Goal: Task Accomplishment & Management: Use online tool/utility

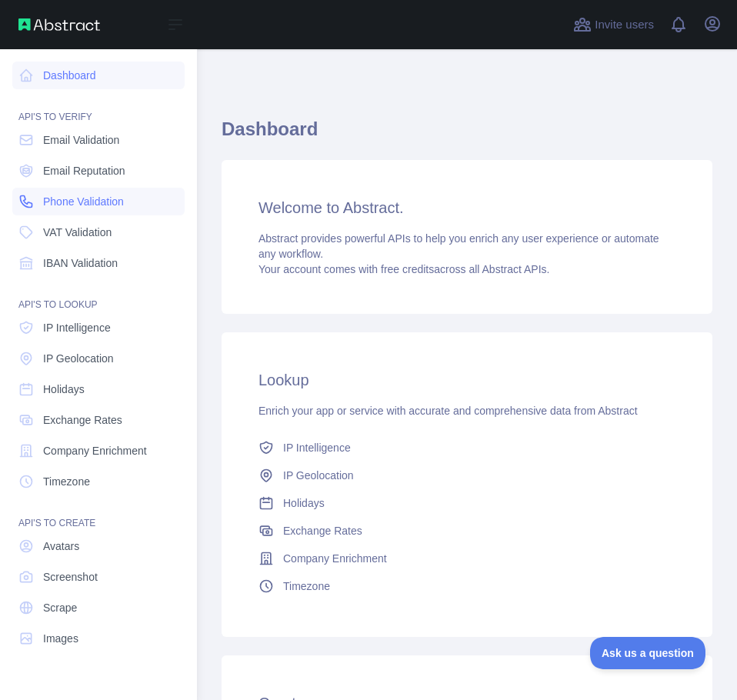
click at [105, 207] on span "Phone Validation" at bounding box center [83, 201] width 81 height 15
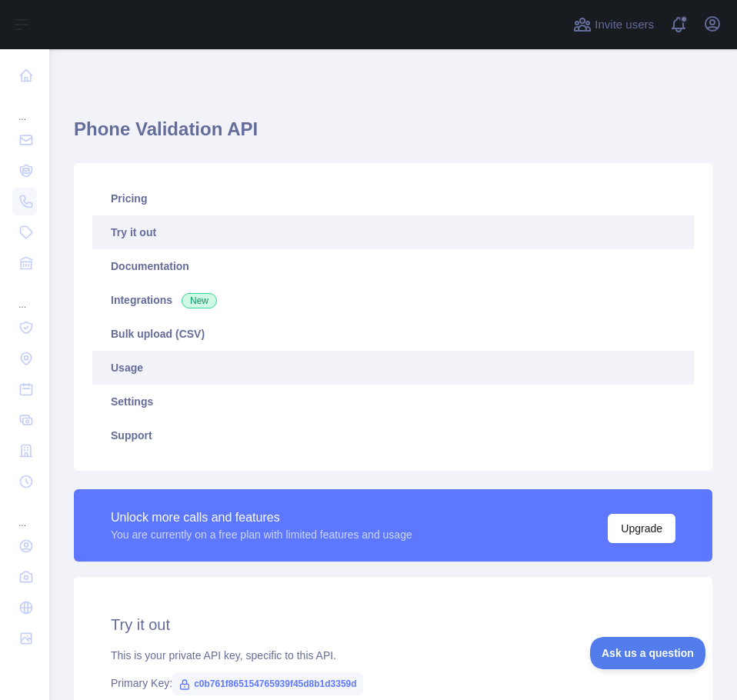
scroll to position [357, 0]
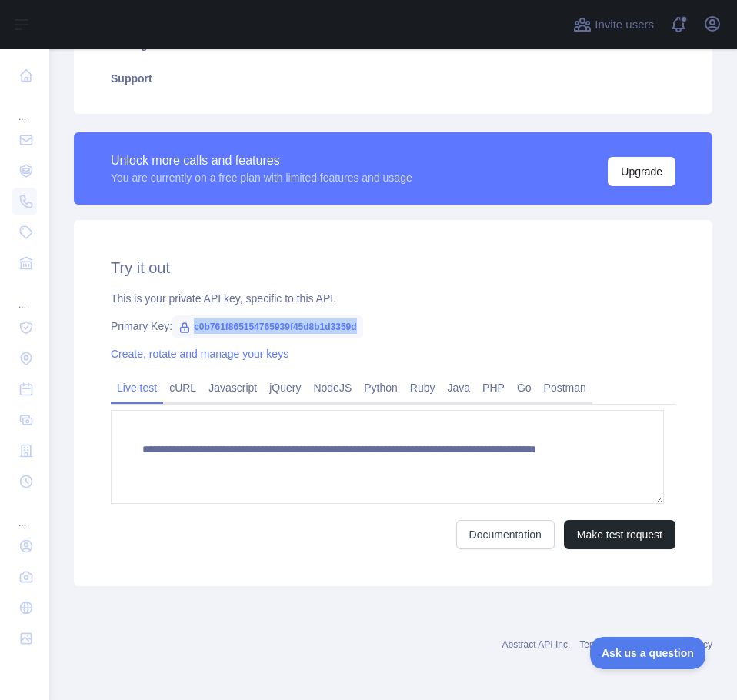
drag, startPoint x: 189, startPoint y: 327, endPoint x: 370, endPoint y: 326, distance: 180.9
click at [370, 326] on div "Primary Key: c0b761f865154765939f45d8b1d3359d" at bounding box center [393, 326] width 565 height 15
copy span "c0b761f865154765939f45d8b1d3359d"
